Goal: Navigation & Orientation: Find specific page/section

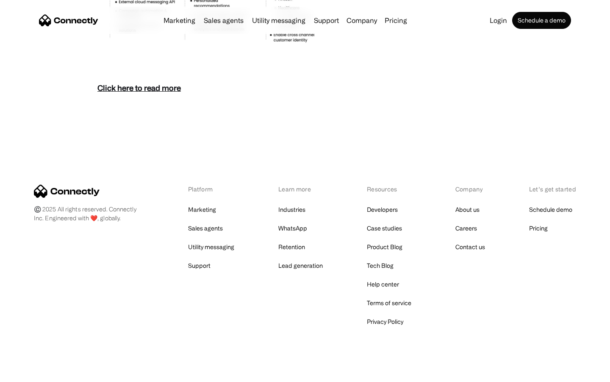
scroll to position [3676, 0]
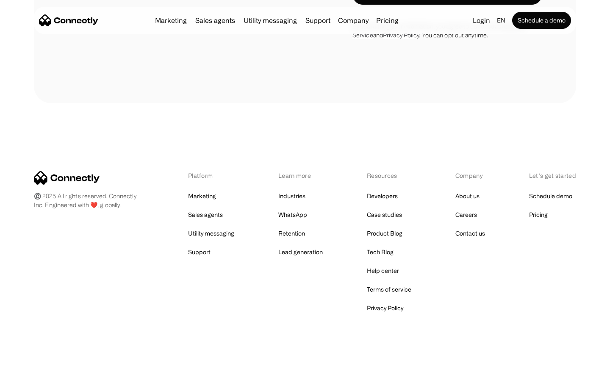
scroll to position [2589, 0]
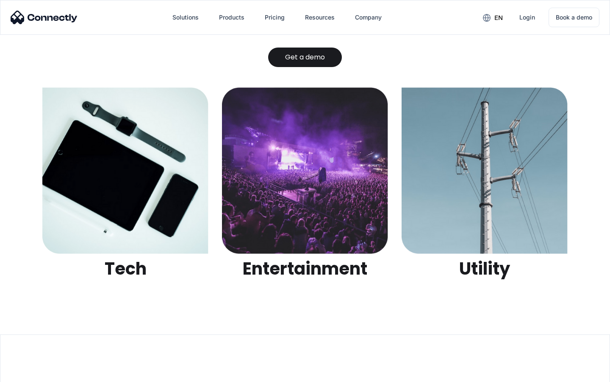
scroll to position [2675, 0]
